Goal: Transaction & Acquisition: Book appointment/travel/reservation

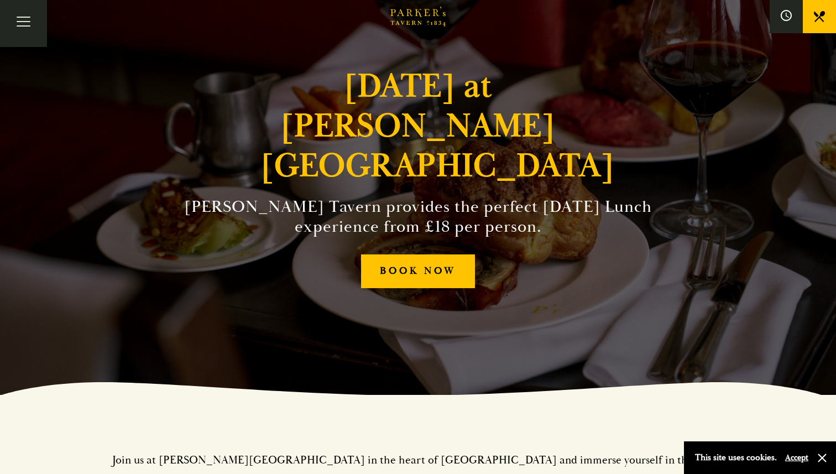
scroll to position [81, 0]
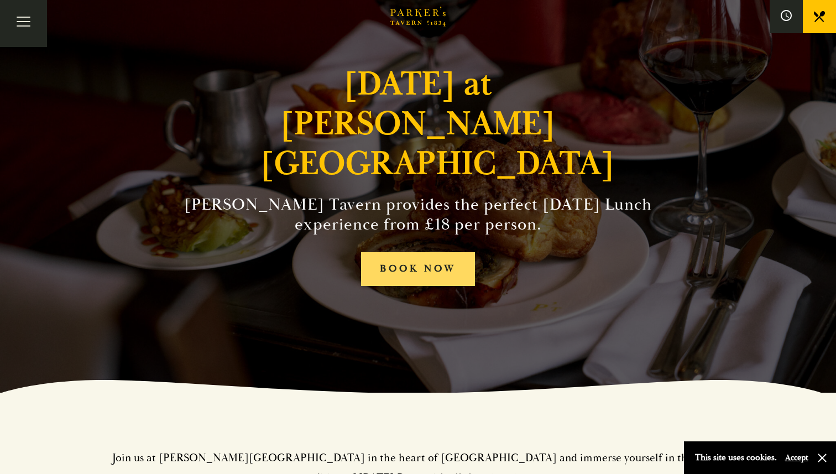
click at [433, 252] on link "BOOK NOW" at bounding box center [418, 269] width 114 height 34
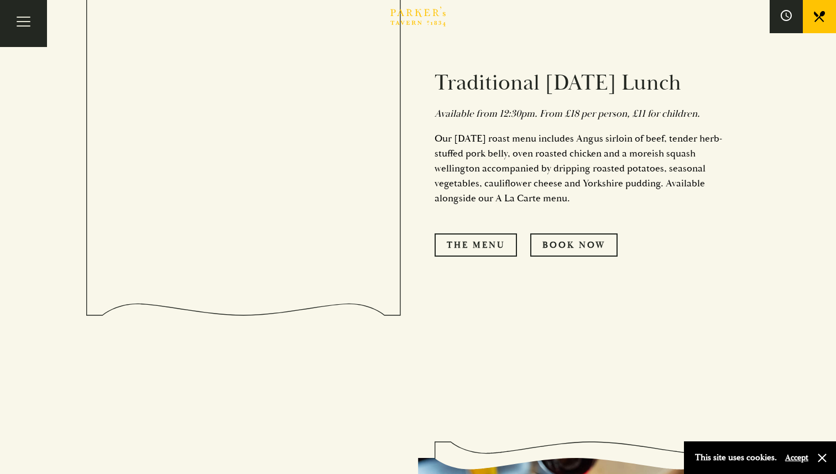
scroll to position [683, 0]
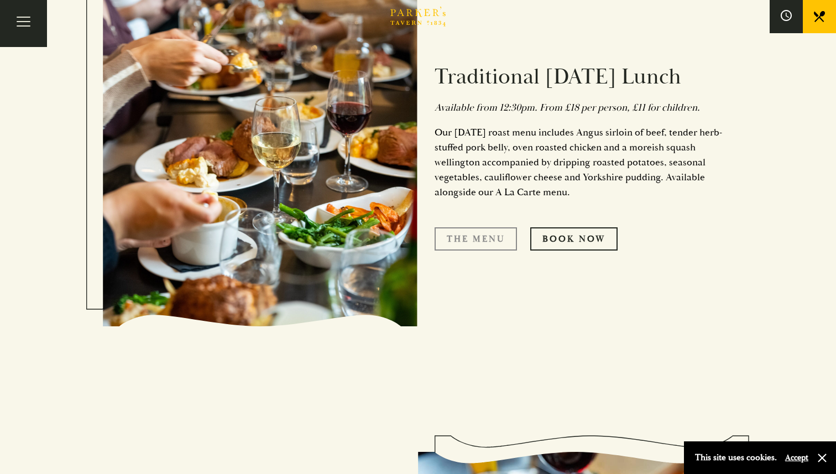
click at [469, 235] on link "The Menu" at bounding box center [475, 238] width 82 height 23
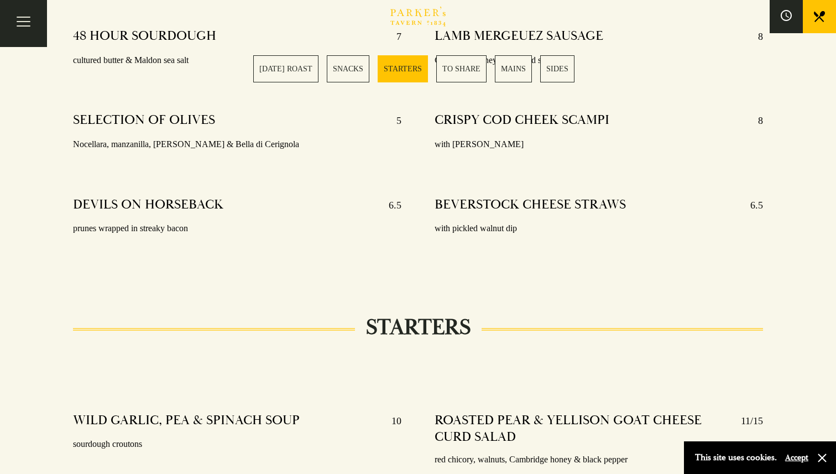
scroll to position [852, 0]
click at [469, 236] on p "with pickled walnut dip" at bounding box center [598, 229] width 328 height 16
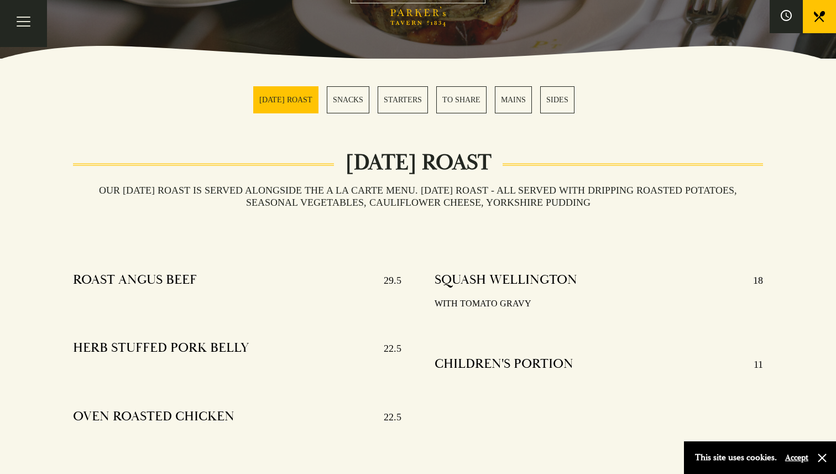
scroll to position [271, 0]
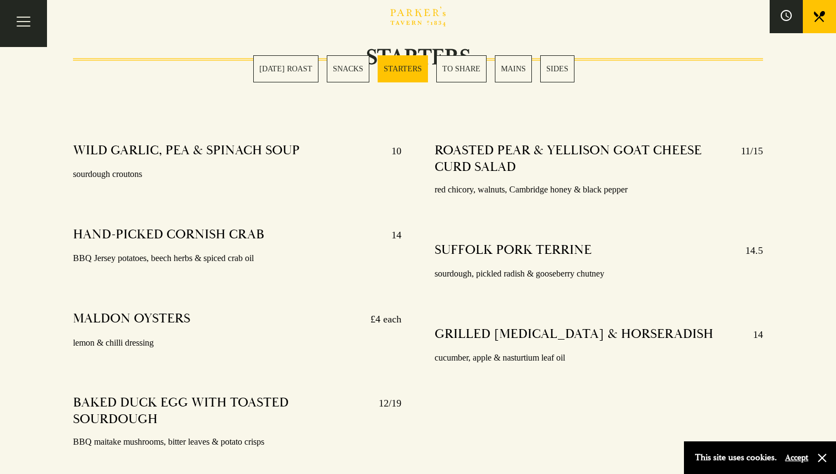
click at [376, 208] on div "WILD GARLIC, PEA & SPINACH SOUP 10 sourdough croutons HAND-PICKED CORNISH CRAB …" at bounding box center [236, 309] width 361 height 351
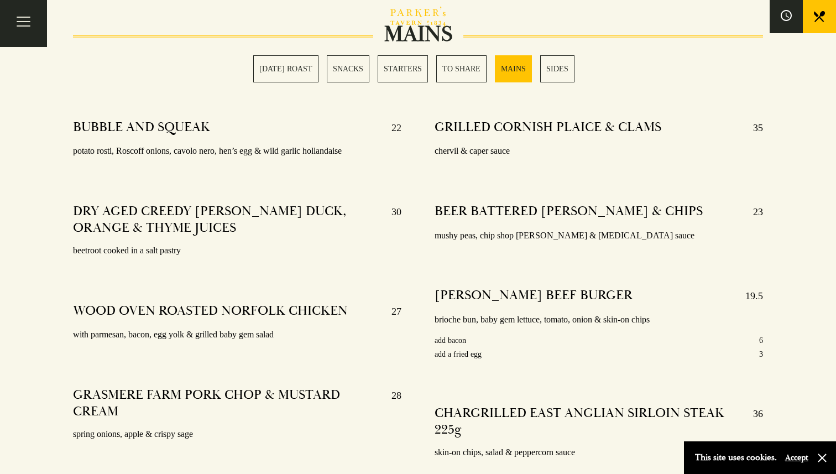
scroll to position [1963, 0]
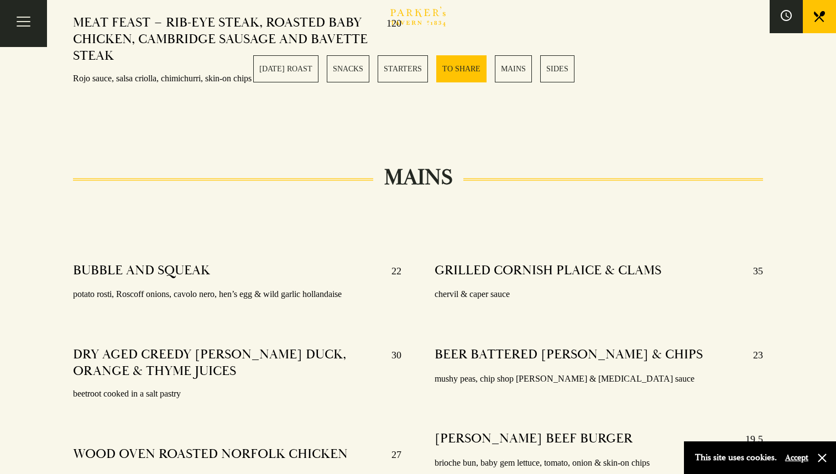
click at [300, 68] on link "SUNDAY ROAST" at bounding box center [285, 68] width 65 height 27
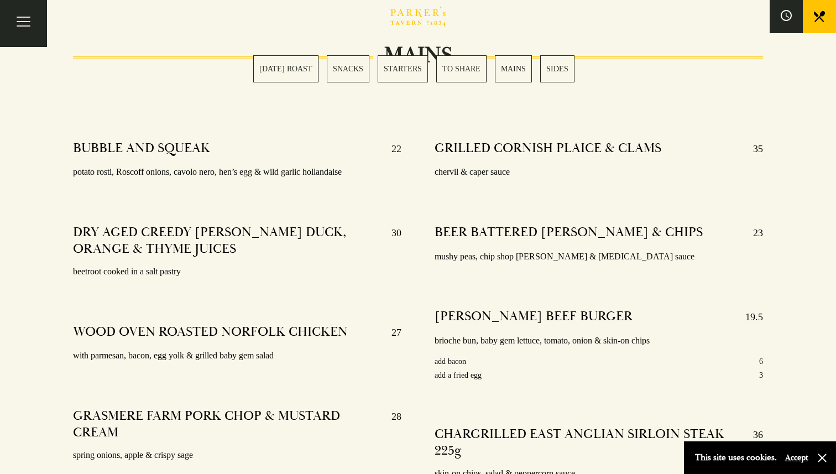
scroll to position [1944, 0]
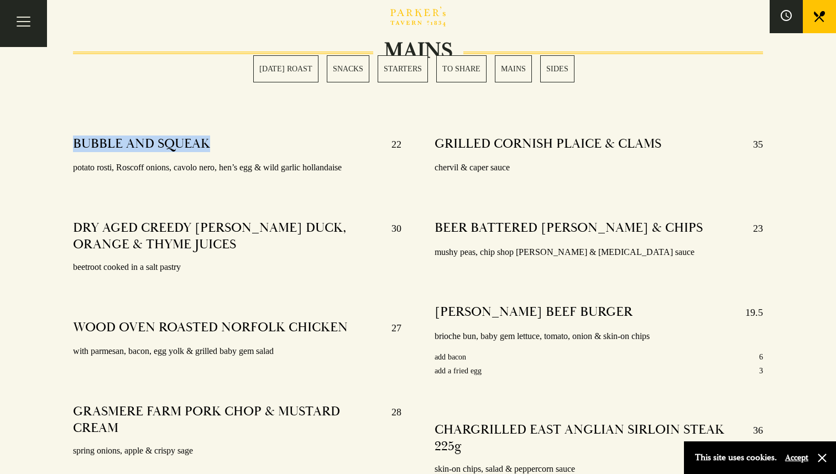
drag, startPoint x: 206, startPoint y: 149, endPoint x: 32, endPoint y: 148, distance: 173.5
click at [32, 148] on div "MAINS BUBBLE AND SQUEAK 22 potato rosti, Roscoff onions, cavolo nero, hen’s egg…" at bounding box center [418, 281] width 774 height 461
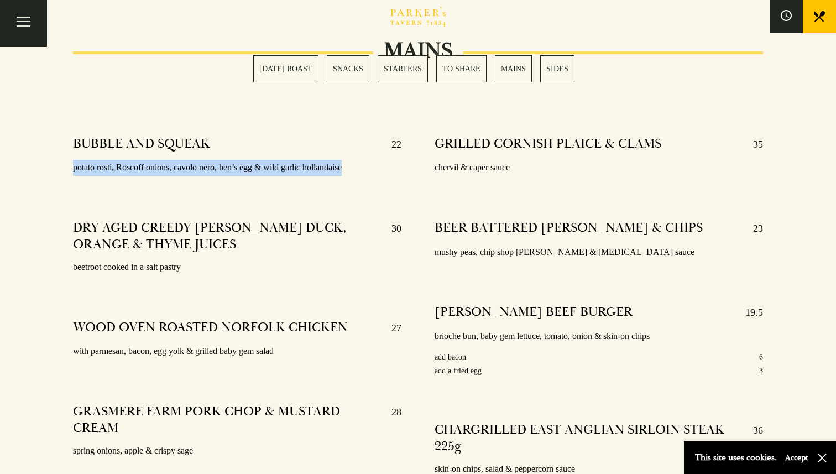
drag, startPoint x: 71, startPoint y: 165, endPoint x: 375, endPoint y: 176, distance: 304.1
click at [375, 176] on div "BUBBLE AND SQUEAK 22 potato rosti, Roscoff onions, cavolo nero, hen’s egg & wil…" at bounding box center [236, 320] width 361 height 385
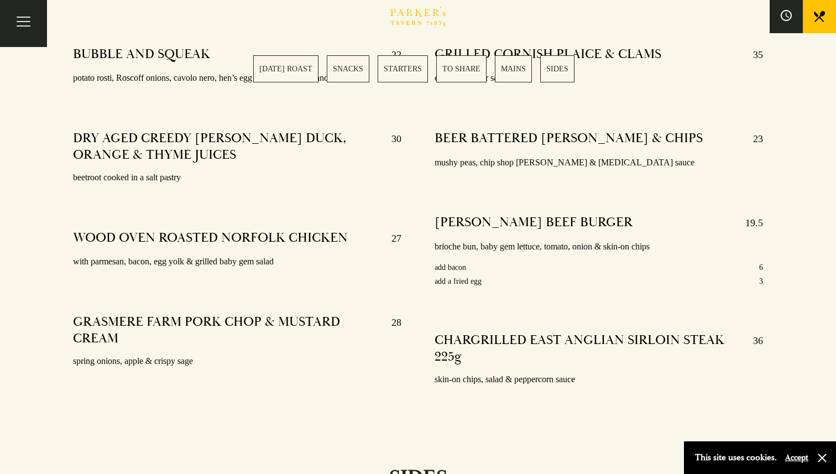
click at [351, 203] on div "BUBBLE AND SQUEAK 22 potato rosti, Roscoff onions, cavolo nero, hen’s egg & wil…" at bounding box center [236, 230] width 361 height 385
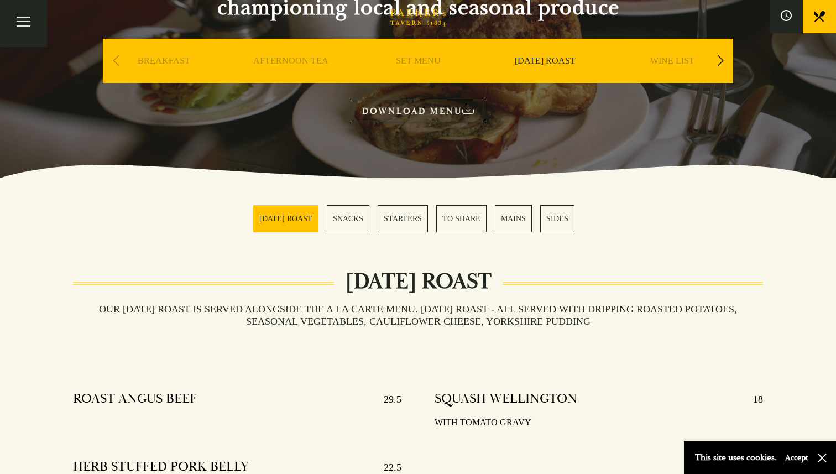
scroll to position [155, 0]
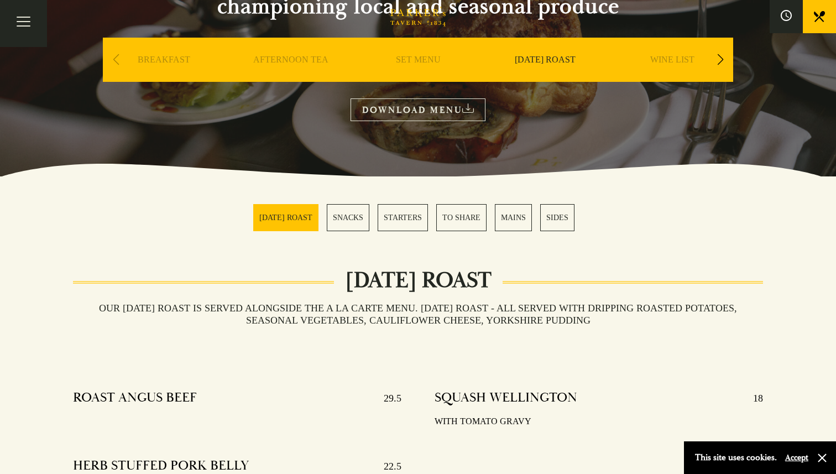
click at [812, 25] on link at bounding box center [818, 16] width 33 height 33
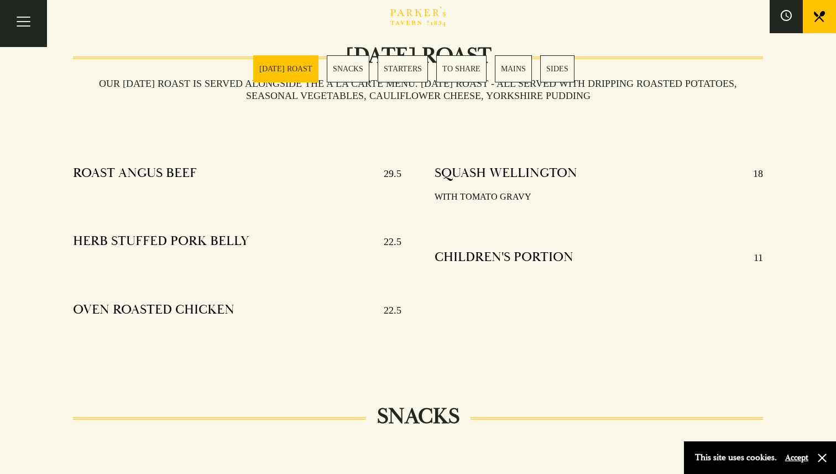
scroll to position [382, 0]
